Goal: Use online tool/utility: Utilize a website feature to perform a specific function

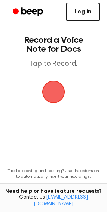
click at [89, 12] on link "Log in" at bounding box center [82, 12] width 33 height 19
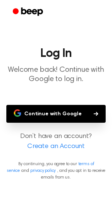
click at [78, 111] on button "Continue with Google" at bounding box center [55, 114] width 99 height 18
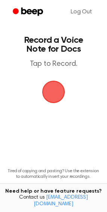
click at [48, 86] on span "button" at bounding box center [53, 92] width 33 height 33
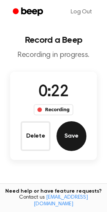
click at [72, 138] on button "Save" at bounding box center [71, 137] width 30 height 30
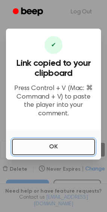
click at [43, 140] on button "OK" at bounding box center [53, 147] width 83 height 16
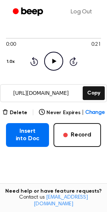
scroll to position [58, 0]
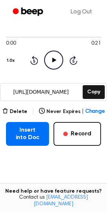
click at [11, 107] on main "Your Recording is Ready Copy the link and paste it anywhere 0:00 0:21 Your brow…" at bounding box center [53, 94] width 107 height 304
click at [13, 110] on button "Delete" at bounding box center [14, 112] width 25 height 8
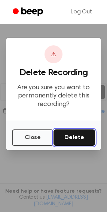
click at [73, 134] on button "Delete" at bounding box center [73, 138] width 41 height 16
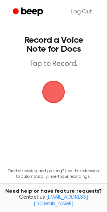
click at [58, 89] on span "button" at bounding box center [53, 92] width 34 height 34
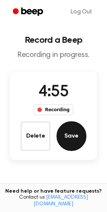
click at [62, 138] on button "Save" at bounding box center [71, 137] width 30 height 30
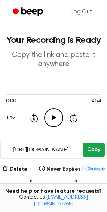
click at [97, 153] on button "Copy" at bounding box center [93, 150] width 22 height 14
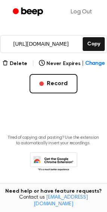
scroll to position [107, 0]
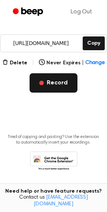
click at [49, 85] on button "Record" at bounding box center [52, 82] width 47 height 19
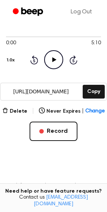
scroll to position [67, 0]
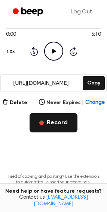
click at [44, 122] on span "button" at bounding box center [41, 123] width 4 height 4
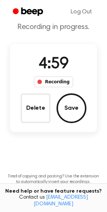
scroll to position [0, 0]
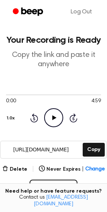
click at [93, 131] on div "0:00 4:59 Your browser does not support the [object Object] element. 1.0x Rewin…" at bounding box center [53, 109] width 95 height 57
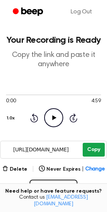
click at [90, 150] on button "Copy" at bounding box center [93, 150] width 22 height 14
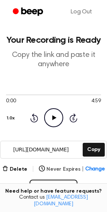
scroll to position [20, 0]
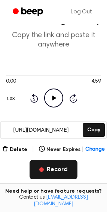
click at [49, 170] on button "Record" at bounding box center [52, 169] width 47 height 19
